Goal: Transaction & Acquisition: Purchase product/service

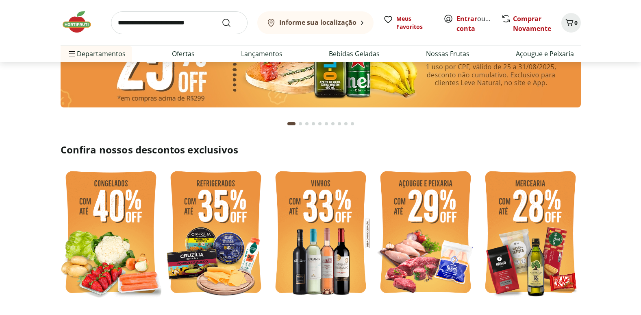
scroll to position [122, 0]
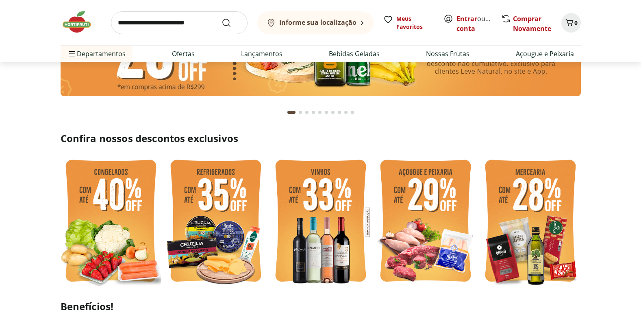
click at [308, 203] on img at bounding box center [320, 221] width 101 height 135
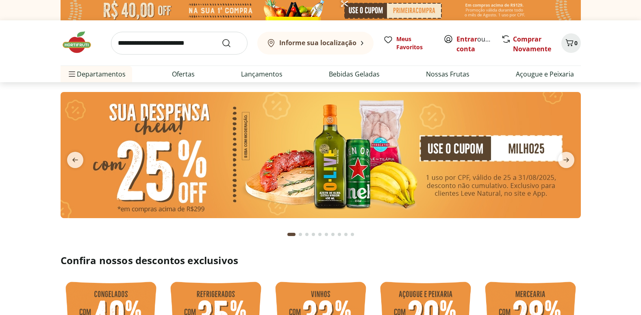
select select "**********"
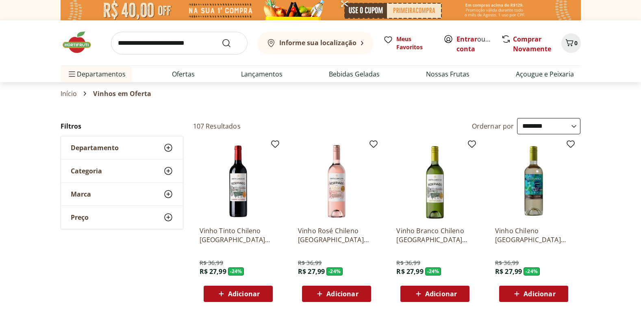
click at [97, 167] on span "Categoria" at bounding box center [86, 171] width 31 height 8
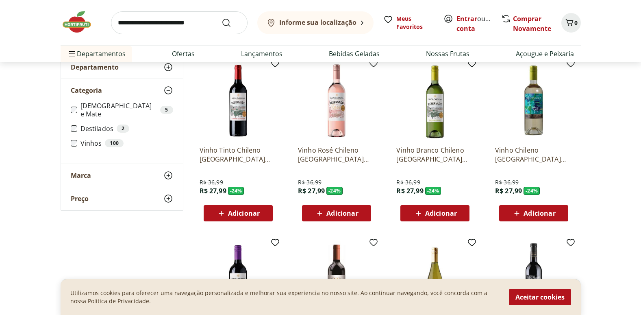
scroll to position [81, 0]
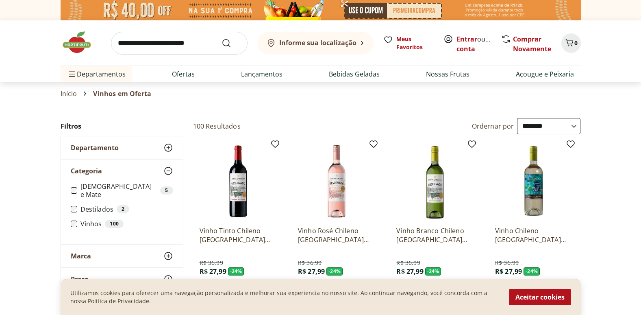
scroll to position [41, 0]
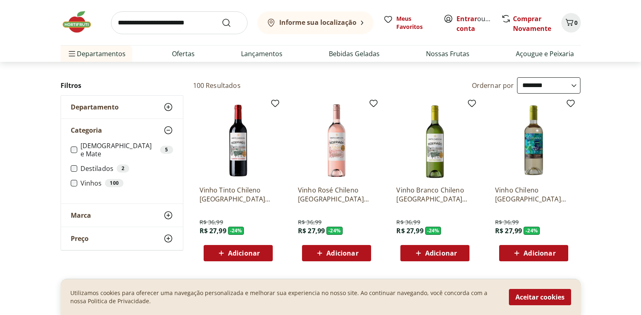
click at [116, 213] on div "Marca" at bounding box center [122, 215] width 122 height 23
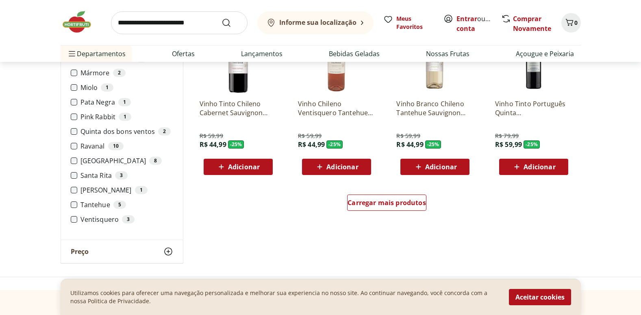
scroll to position [488, 0]
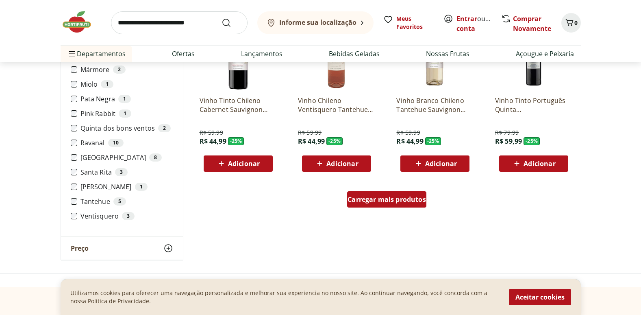
click at [419, 201] on span "Carregar mais produtos" at bounding box center [386, 199] width 78 height 7
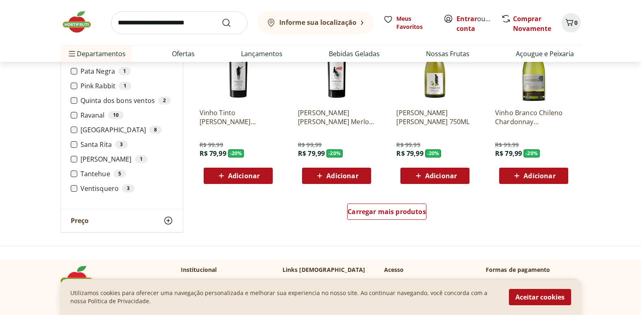
scroll to position [1057, 0]
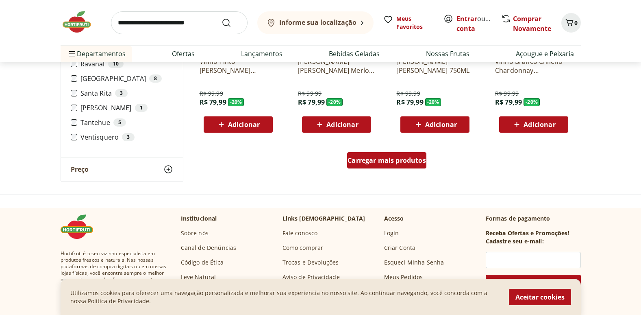
click at [425, 163] on span "Carregar mais produtos" at bounding box center [386, 160] width 78 height 7
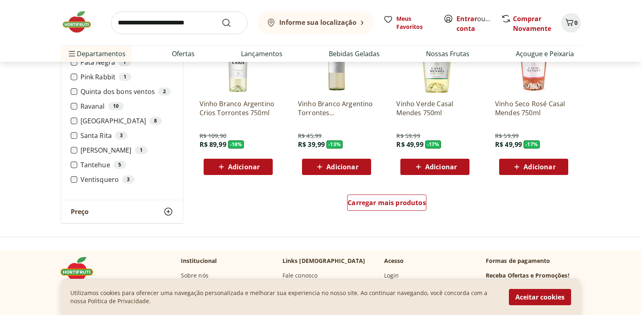
scroll to position [1504, 0]
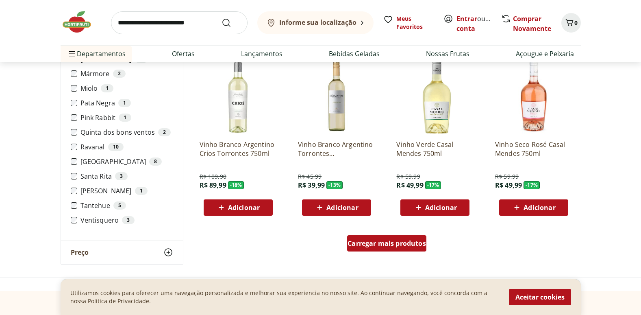
click at [394, 242] on span "Carregar mais produtos" at bounding box center [386, 243] width 78 height 7
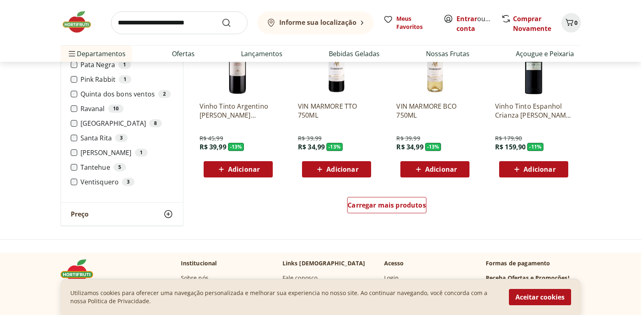
scroll to position [2072, 0]
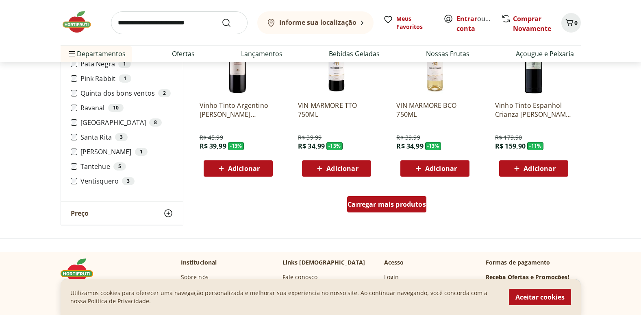
click at [378, 203] on span "Carregar mais produtos" at bounding box center [386, 204] width 78 height 7
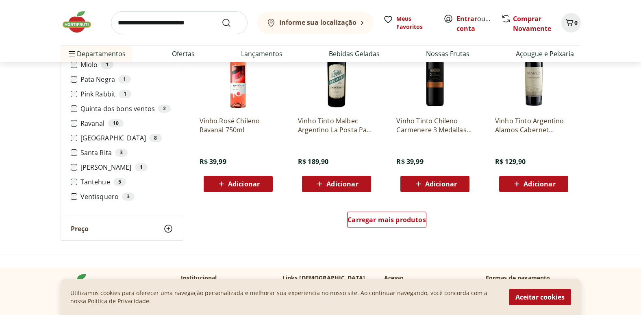
scroll to position [2682, 0]
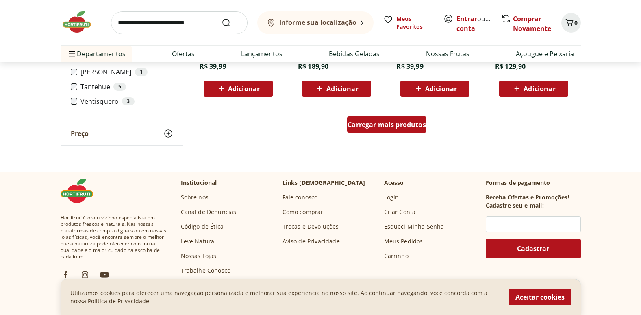
click at [354, 135] on link "Carregar mais produtos" at bounding box center [386, 126] width 79 height 20
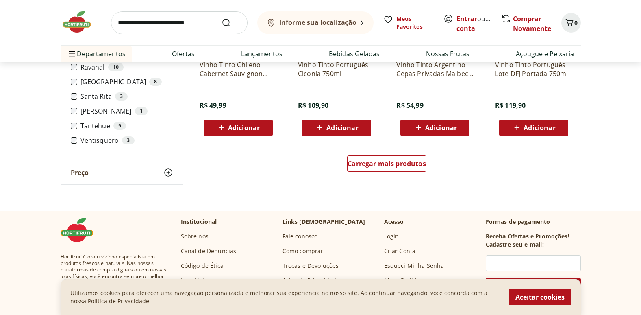
scroll to position [3251, 0]
